Goal: Task Accomplishment & Management: Manage account settings

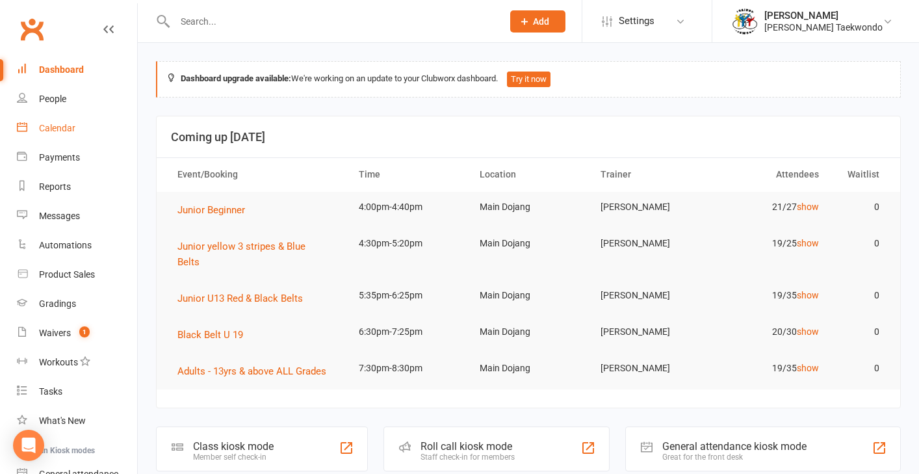
click at [67, 125] on div "Calendar" at bounding box center [57, 128] width 36 height 10
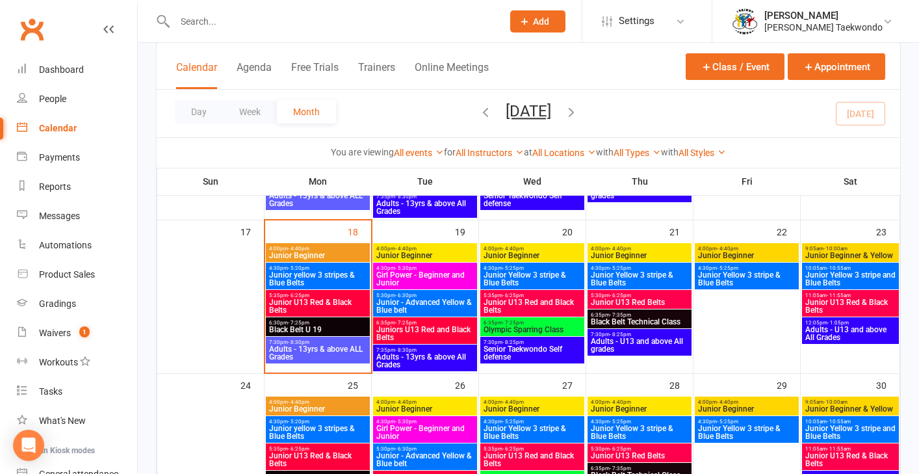
scroll to position [517, 0]
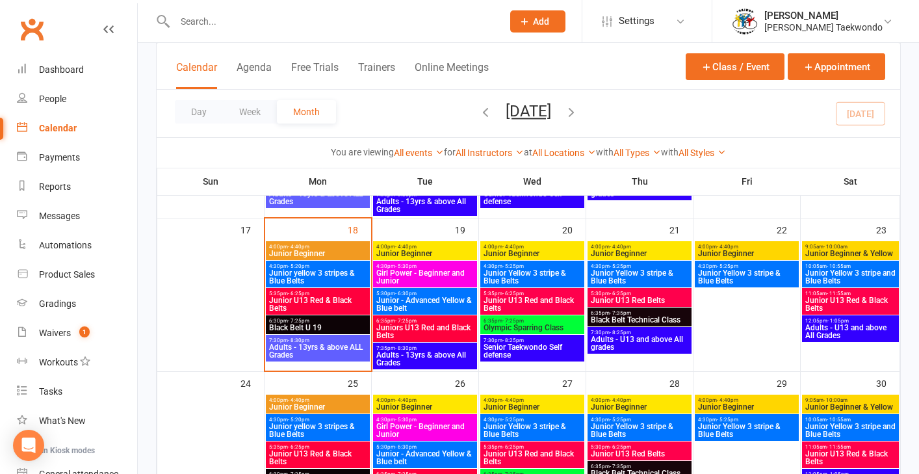
click at [762, 305] on span "Junior U13 Red & Black Belts" at bounding box center [851, 304] width 92 height 16
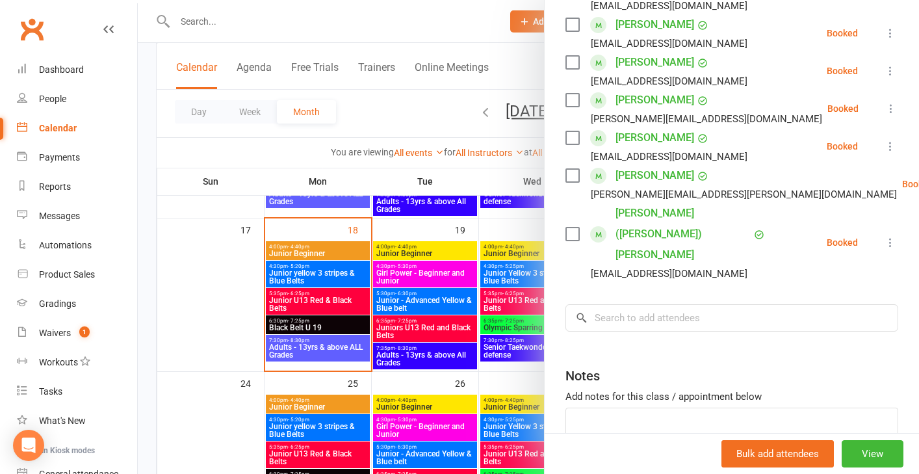
scroll to position [419, 0]
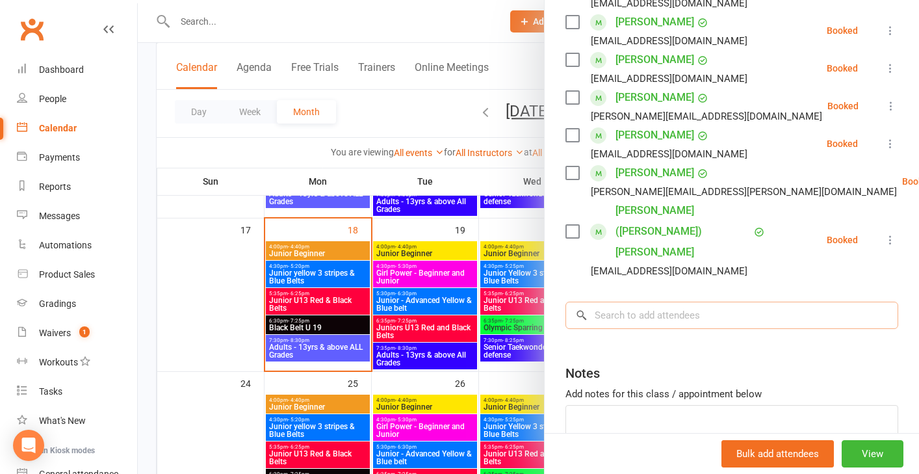
click at [612, 302] on input "search" at bounding box center [731, 315] width 333 height 27
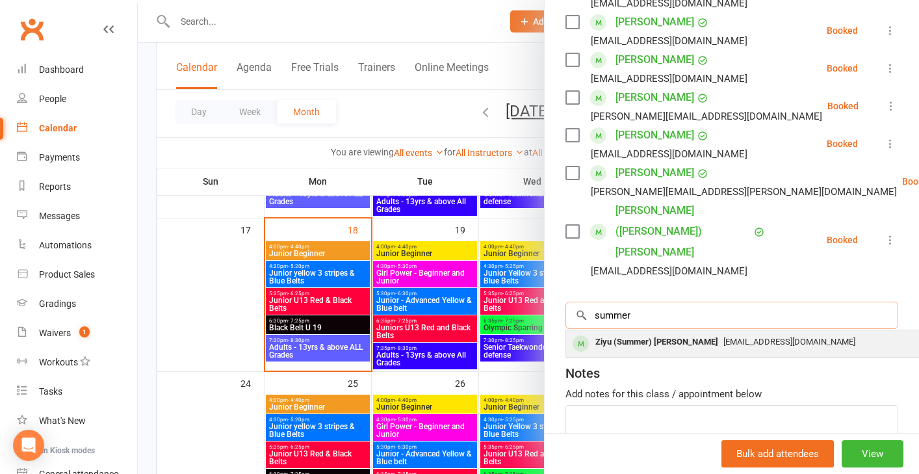
type input "summer"
click at [636, 333] on div "Ziyu (Summer) [PERSON_NAME]" at bounding box center [656, 342] width 133 height 19
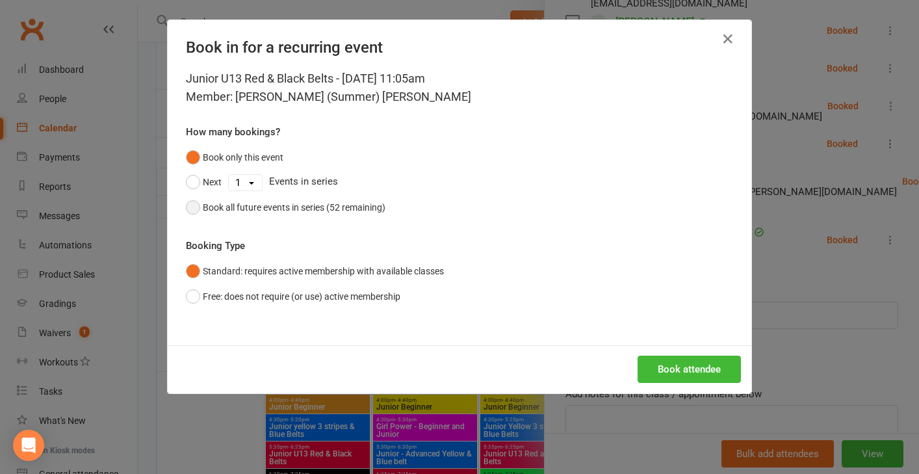
drag, startPoint x: 194, startPoint y: 207, endPoint x: 233, endPoint y: 209, distance: 39.0
click at [195, 207] on button "Book all future events in series (52 remaining)" at bounding box center [286, 207] width 200 height 25
click at [688, 370] on button "Book attendee" at bounding box center [689, 369] width 103 height 27
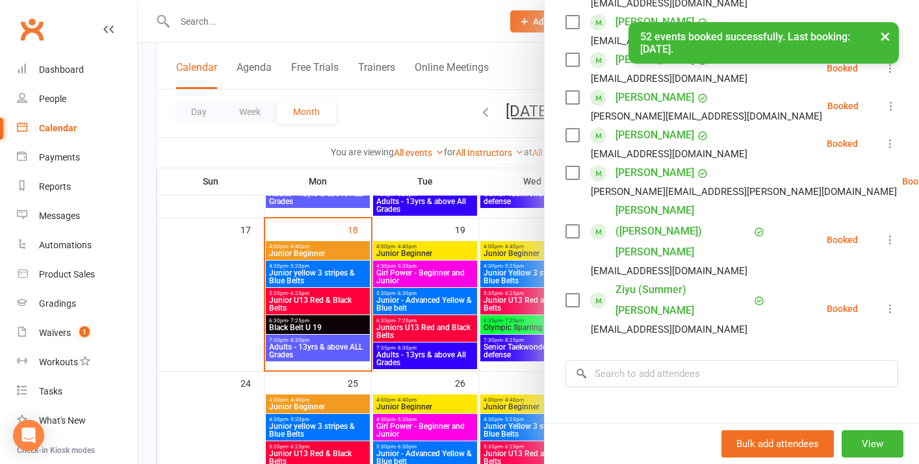
drag, startPoint x: 207, startPoint y: 304, endPoint x: 223, endPoint y: 303, distance: 16.3
click at [215, 303] on div at bounding box center [528, 232] width 781 height 464
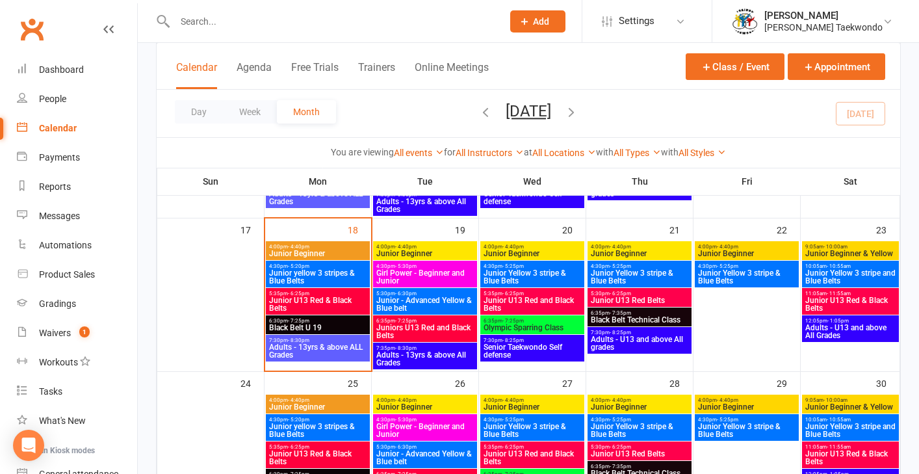
click at [762, 257] on span "Junior Beginner & Yellow" at bounding box center [851, 254] width 92 height 8
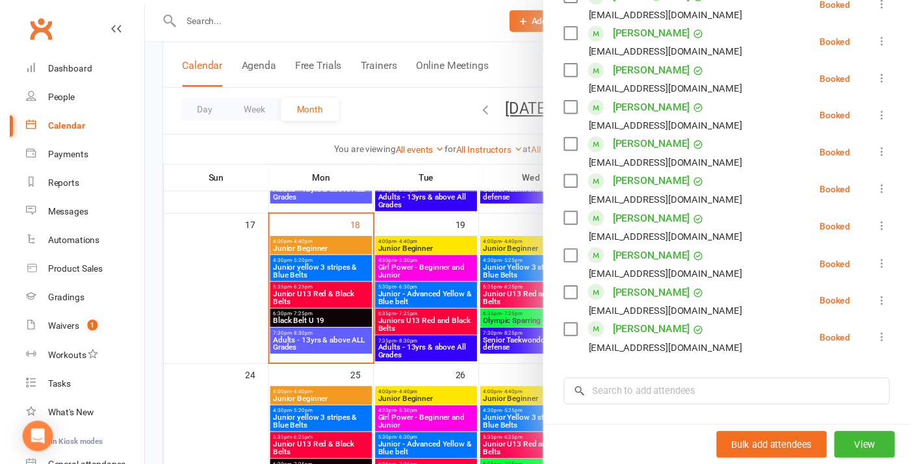
scroll to position [685, 0]
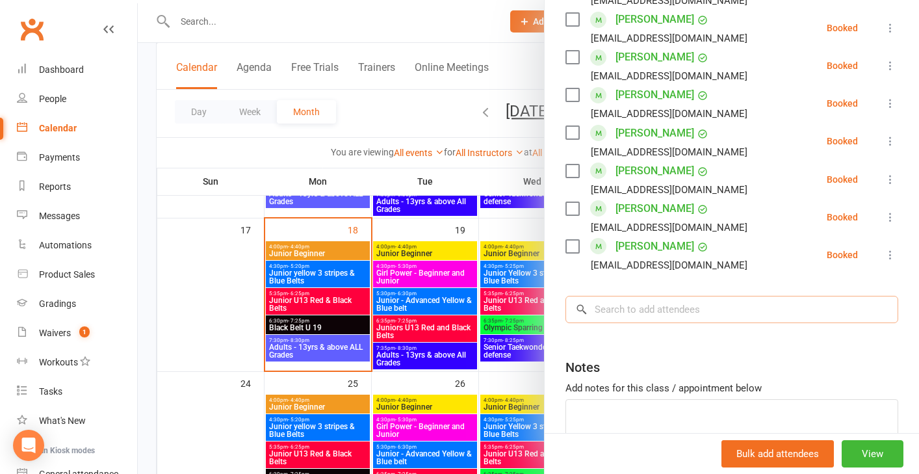
click at [612, 311] on input "search" at bounding box center [731, 309] width 333 height 27
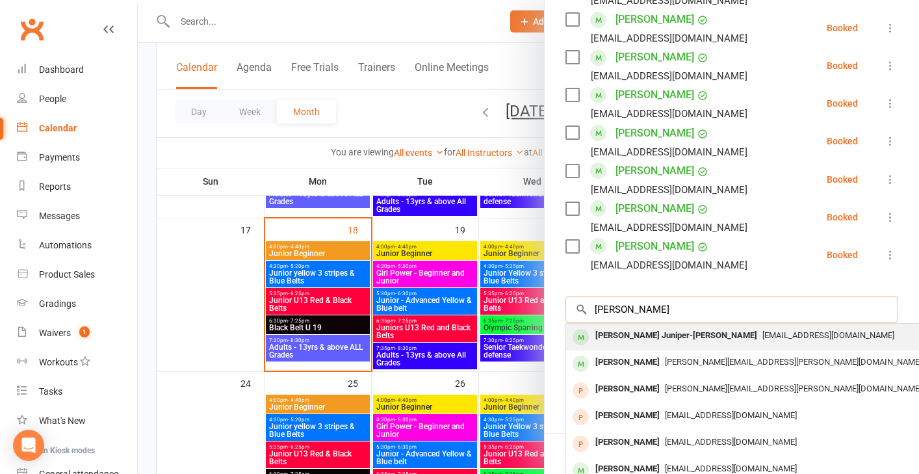
type input "[PERSON_NAME]"
click at [642, 338] on div "[PERSON_NAME] Juniper-[PERSON_NAME]" at bounding box center [676, 335] width 172 height 19
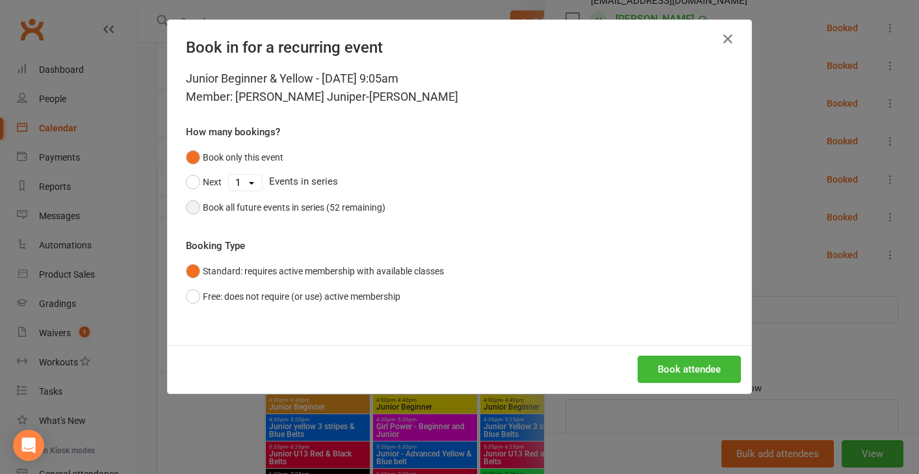
click at [188, 205] on button "Book all future events in series (52 remaining)" at bounding box center [286, 207] width 200 height 25
drag, startPoint x: 679, startPoint y: 374, endPoint x: 702, endPoint y: 366, distance: 24.7
click at [678, 374] on button "Book attendee" at bounding box center [689, 369] width 103 height 27
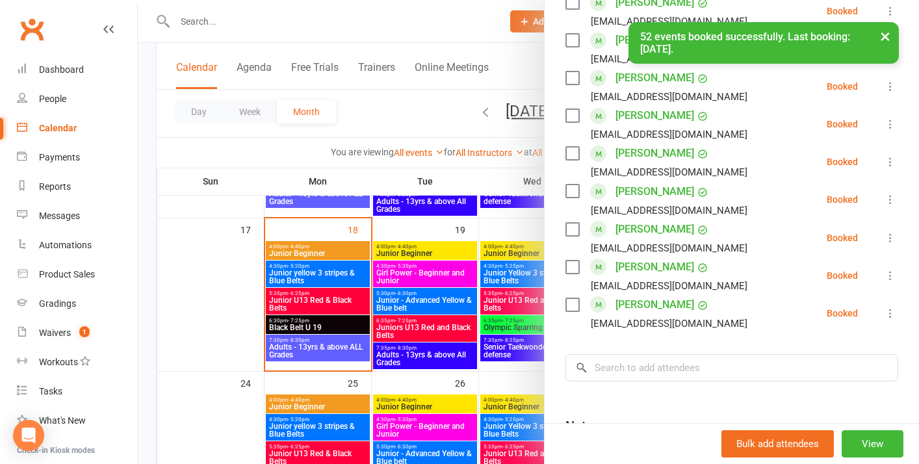
click at [200, 299] on div at bounding box center [528, 232] width 781 height 464
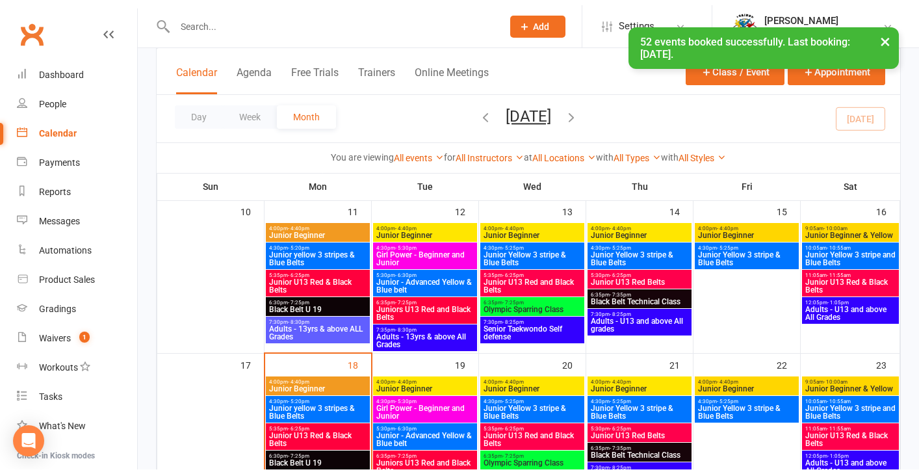
scroll to position [364, 0]
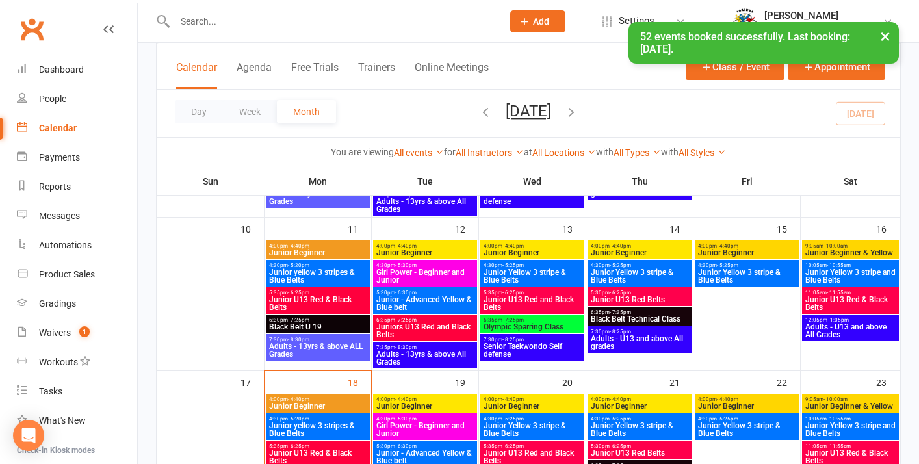
click at [762, 253] on span "Junior Beginner & Yellow" at bounding box center [851, 253] width 92 height 8
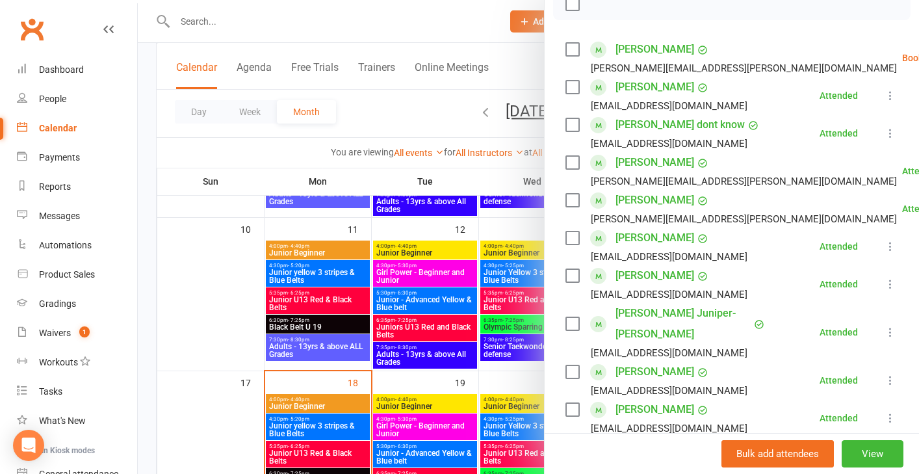
scroll to position [208, 0]
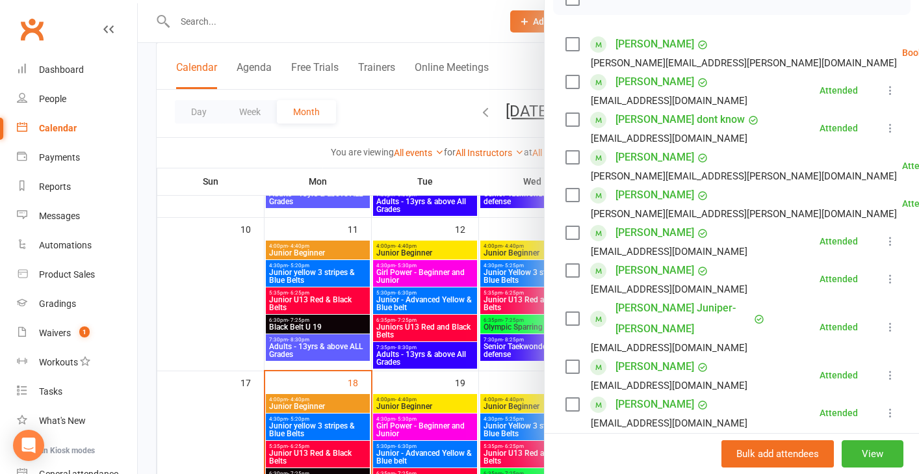
click at [211, 305] on div at bounding box center [528, 237] width 781 height 474
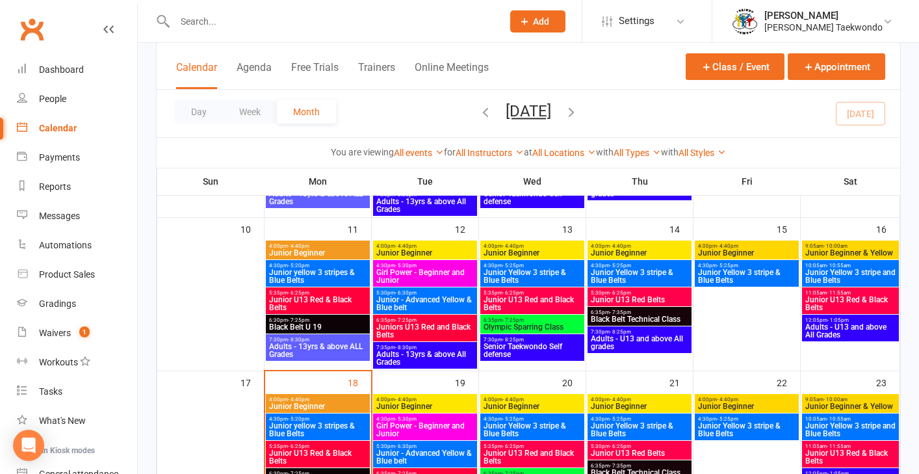
click at [210, 25] on input "text" at bounding box center [332, 21] width 322 height 18
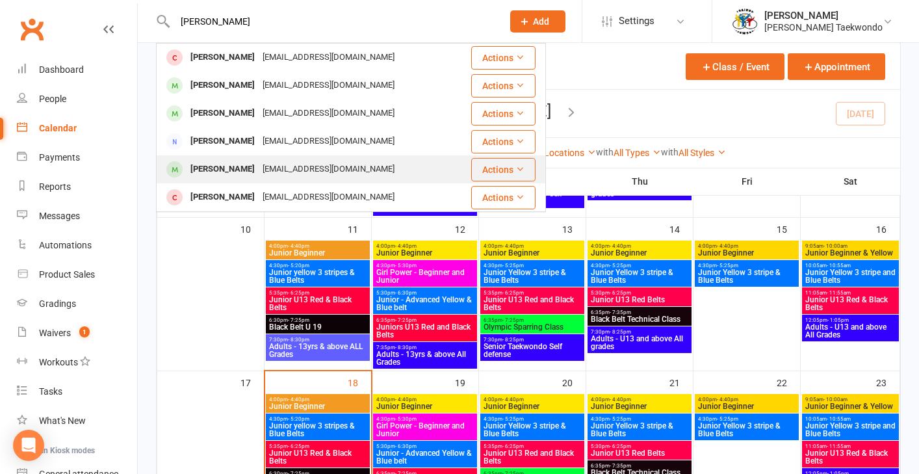
type input "[PERSON_NAME]"
click at [227, 171] on div "[PERSON_NAME]" at bounding box center [223, 169] width 72 height 19
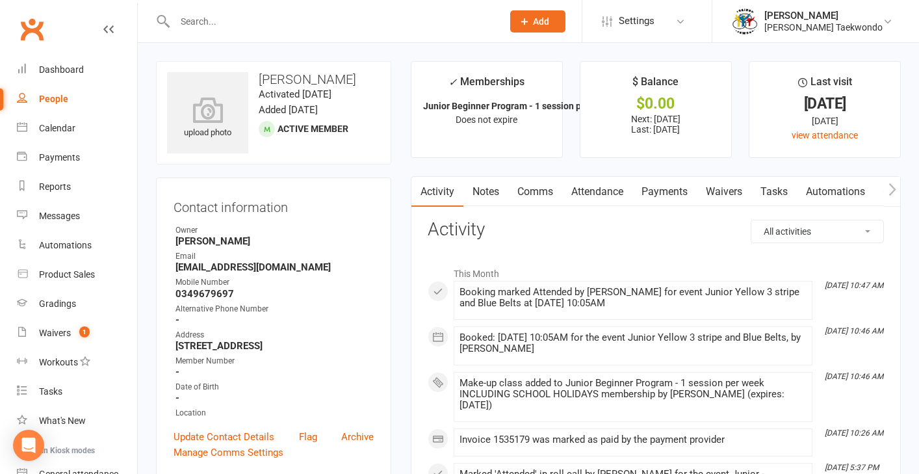
click at [590, 188] on link "Attendance" at bounding box center [597, 192] width 70 height 30
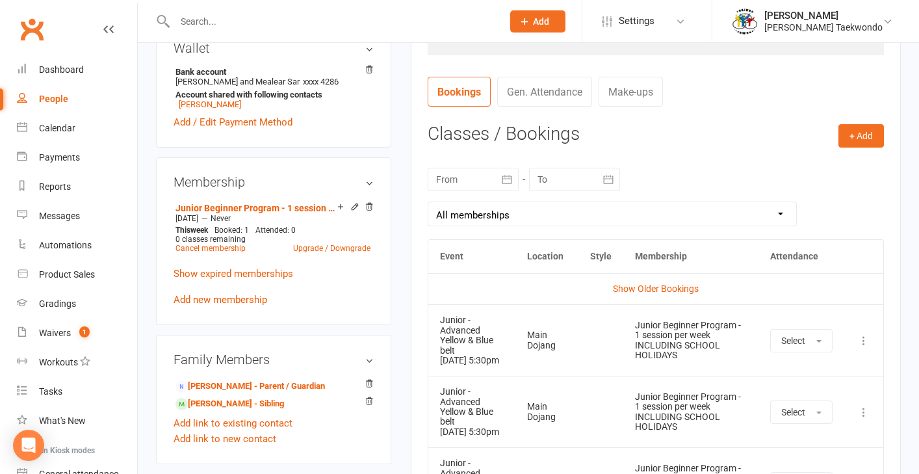
scroll to position [527, 0]
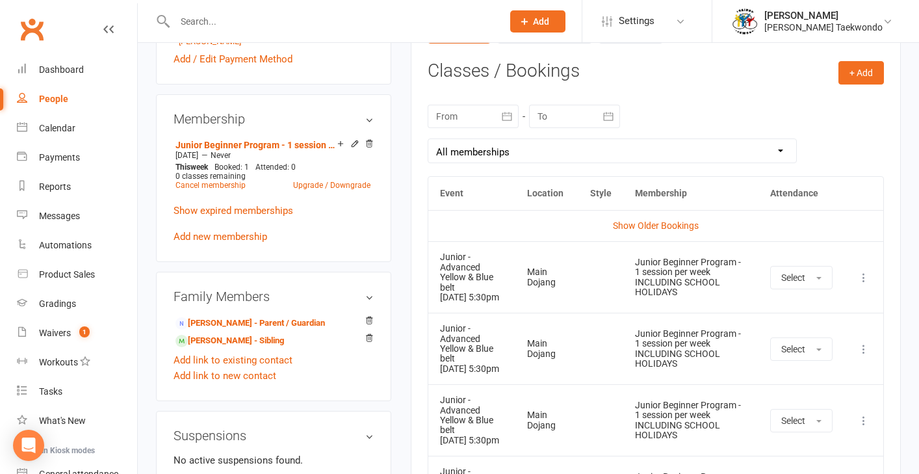
click at [506, 112] on icon "button" at bounding box center [506, 116] width 13 height 13
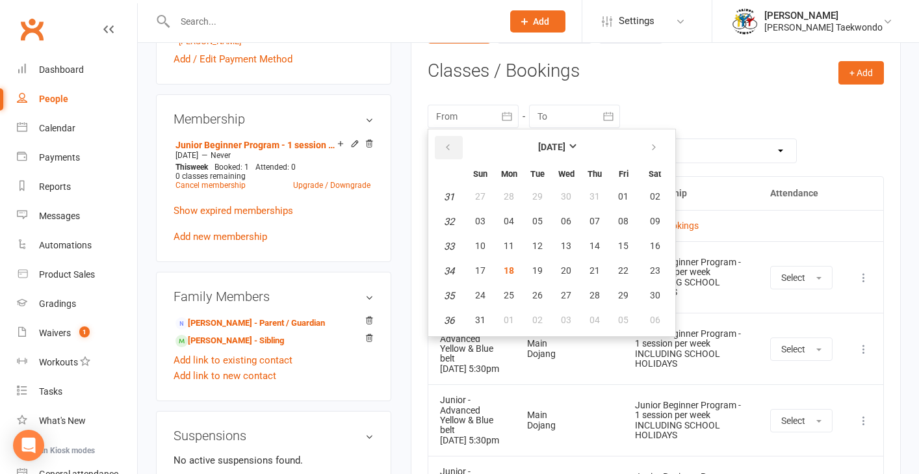
click at [448, 148] on icon "button" at bounding box center [447, 147] width 9 height 10
click at [482, 290] on span "27" at bounding box center [480, 295] width 10 height 10
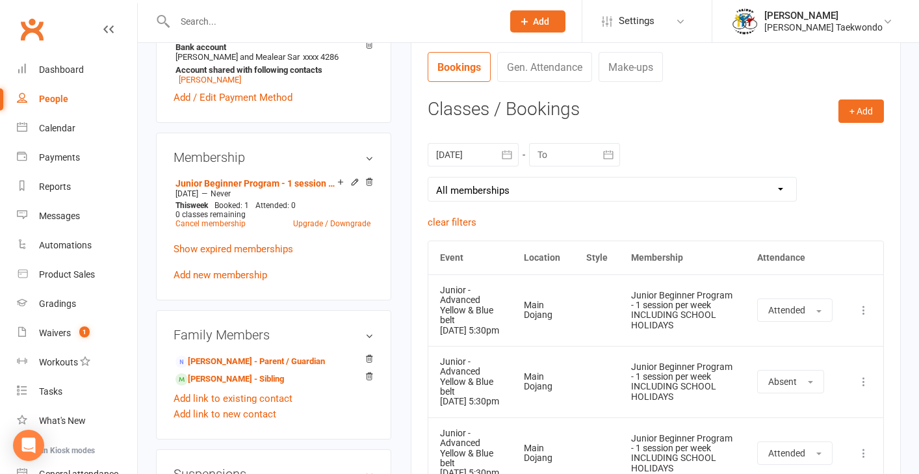
scroll to position [480, 0]
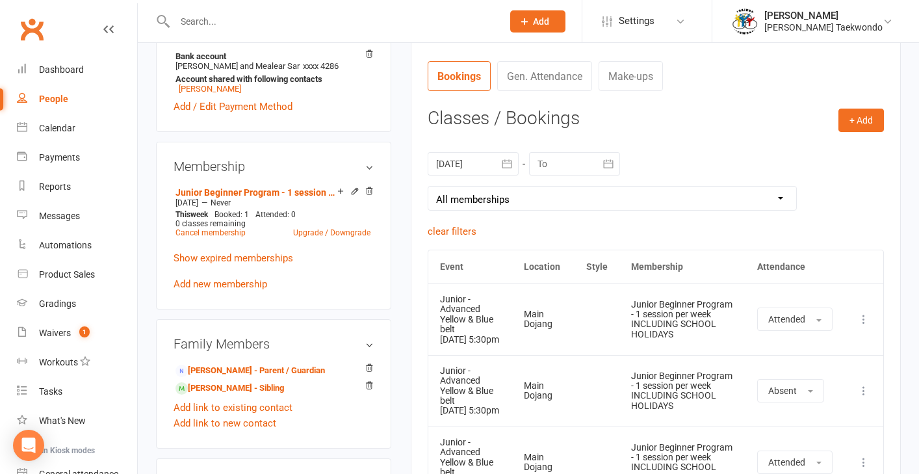
click at [506, 160] on icon "button" at bounding box center [506, 163] width 13 height 13
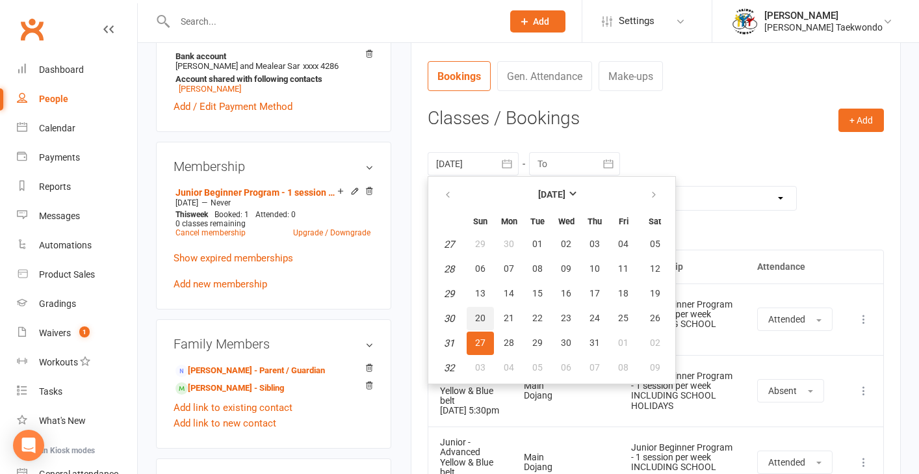
click at [480, 313] on span "20" at bounding box center [480, 318] width 10 height 10
type input "[DATE]"
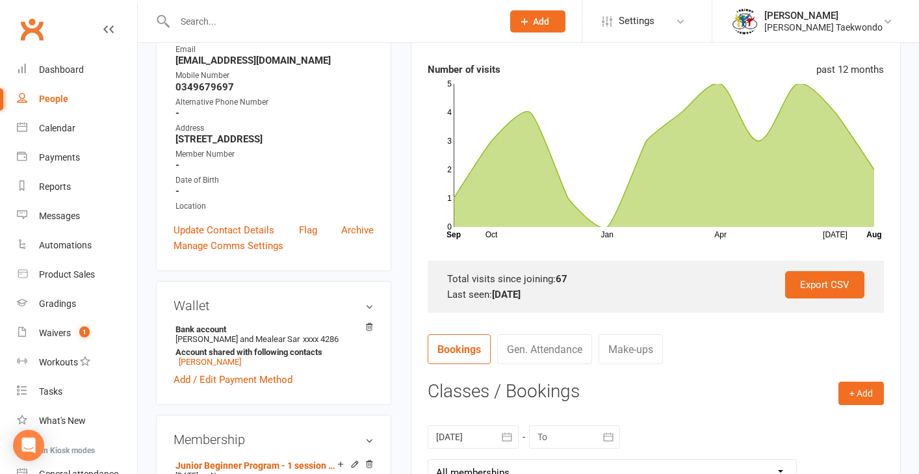
scroll to position [0, 0]
